Goal: Information Seeking & Learning: Learn about a topic

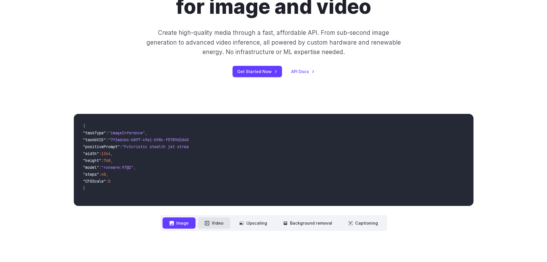
click at [212, 221] on button "Video" at bounding box center [214, 222] width 32 height 11
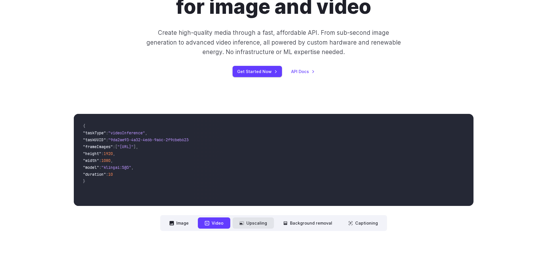
click at [260, 223] on button "Upscaling" at bounding box center [253, 222] width 41 height 11
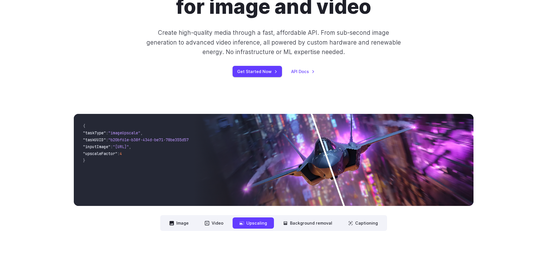
click at [335, 165] on img at bounding box center [334, 160] width 280 height 92
click at [319, 225] on button "Background removal" at bounding box center [307, 222] width 63 height 11
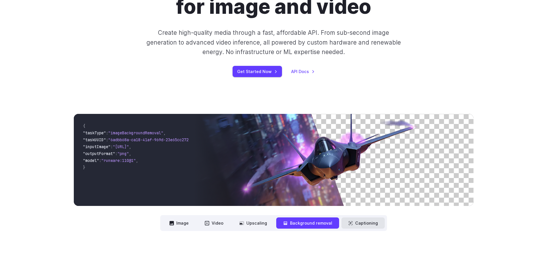
click at [347, 226] on button "Captioning" at bounding box center [362, 222] width 43 height 11
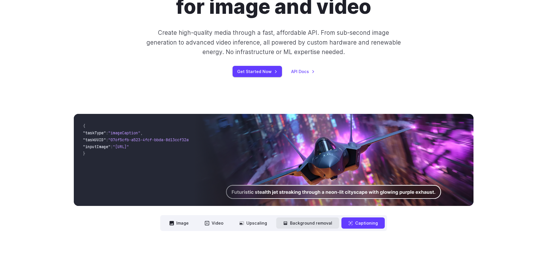
click at [331, 226] on button "Background removal" at bounding box center [307, 222] width 63 height 11
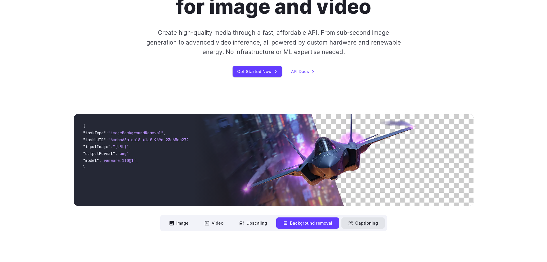
click at [349, 225] on icon at bounding box center [350, 223] width 5 height 5
click at [363, 223] on button "Captioning" at bounding box center [362, 222] width 43 height 11
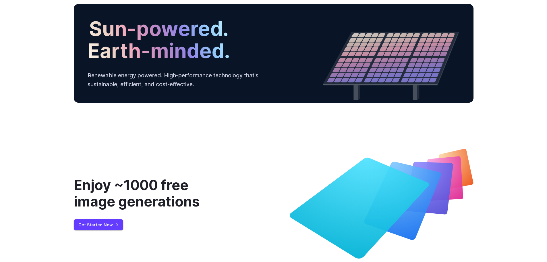
scroll to position [1924, 0]
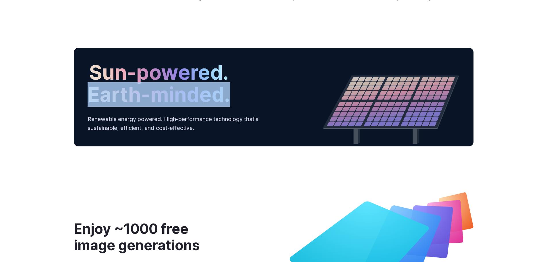
drag, startPoint x: 84, startPoint y: 210, endPoint x: 238, endPoint y: 195, distance: 155.5
click at [238, 146] on div "Sun-powered. Earth-minded. Renewable energy powered. High-performance technolog…" at bounding box center [274, 97] width 400 height 98
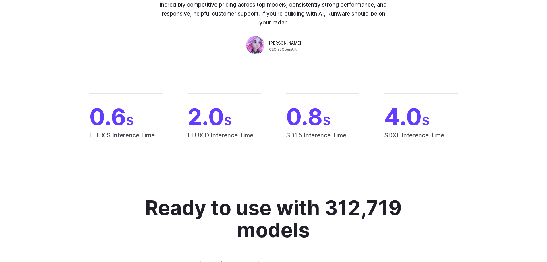
scroll to position [0, 0]
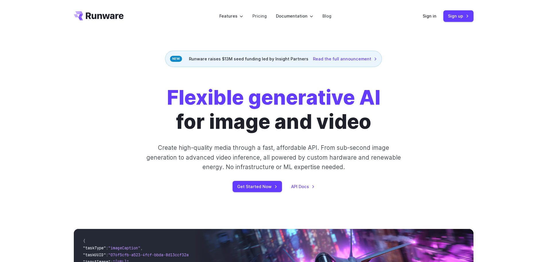
drag, startPoint x: 268, startPoint y: 174, endPoint x: 275, endPoint y: -3, distance: 177.0
click at [257, 16] on link "Pricing" at bounding box center [259, 16] width 14 height 7
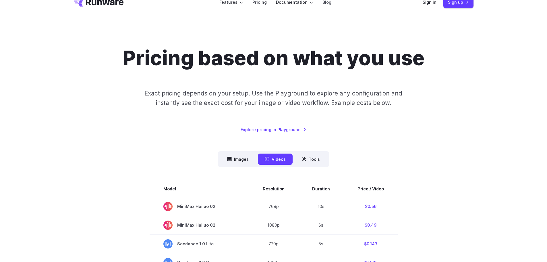
scroll to position [115, 0]
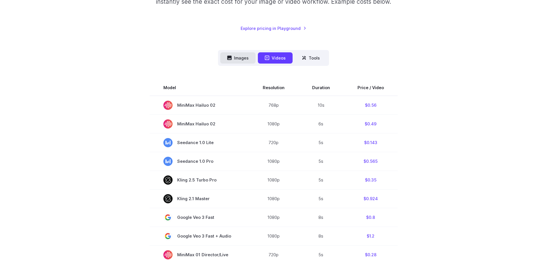
click at [243, 58] on button "Images" at bounding box center [237, 57] width 35 height 11
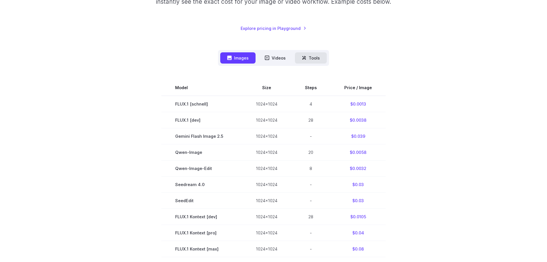
click at [302, 59] on icon at bounding box center [304, 57] width 5 height 5
click at [318, 62] on button "Tools" at bounding box center [311, 57] width 32 height 11
